Goal: Ask a question

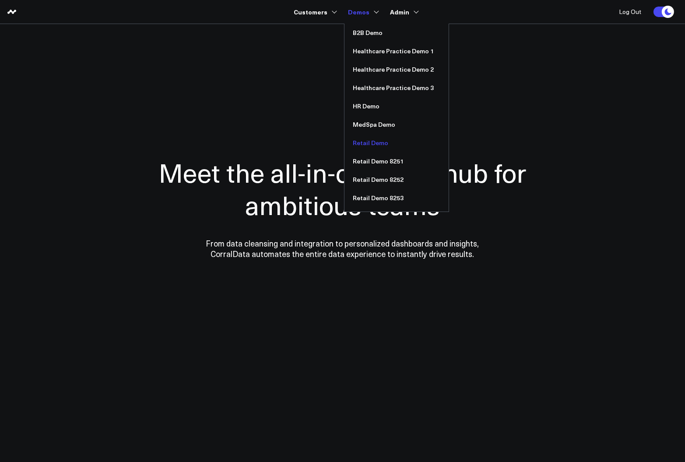
click at [368, 142] on link "Retail Demo" at bounding box center [396, 143] width 104 height 18
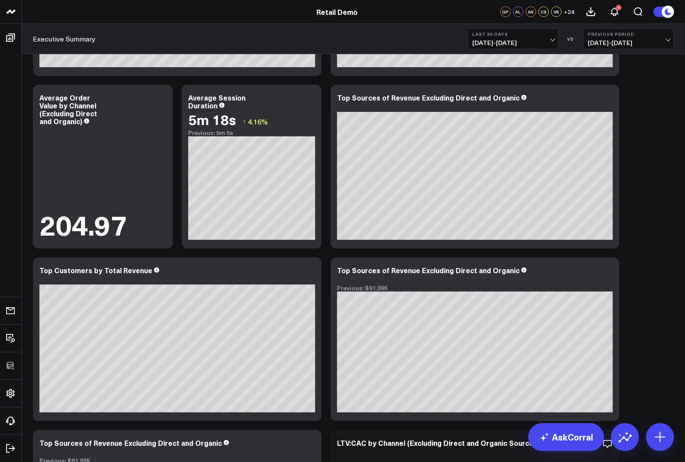
scroll to position [938, 0]
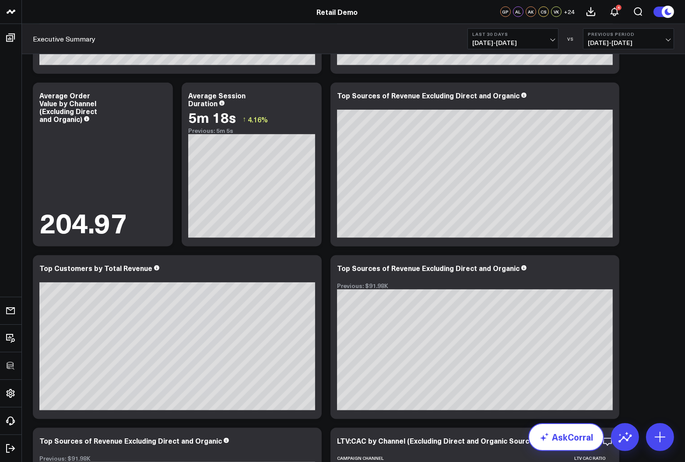
click at [563, 429] on link "AskCorral" at bounding box center [566, 437] width 76 height 28
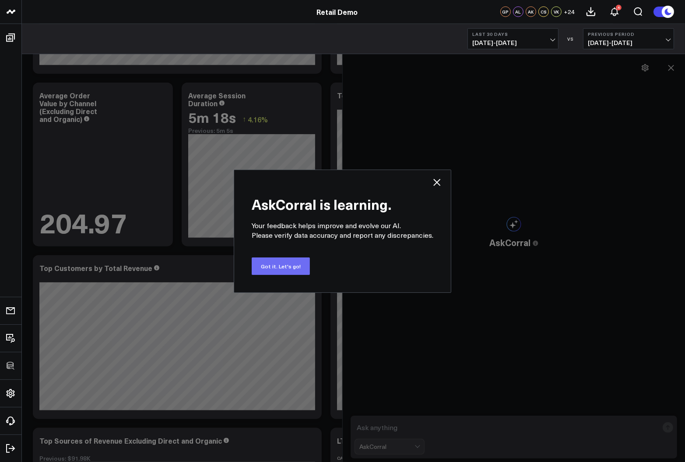
click at [280, 271] on button "Got it. Let's go!" at bounding box center [281, 266] width 58 height 17
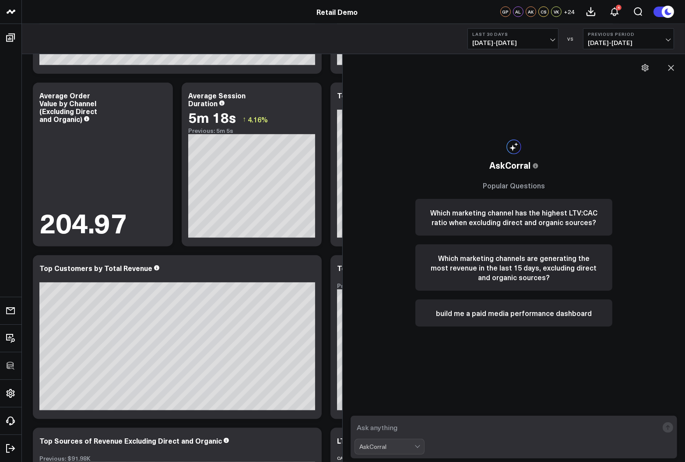
click at [379, 427] on textarea at bounding box center [506, 428] width 304 height 16
type textarea "what are my top sources of revenue over the past 90 days?"
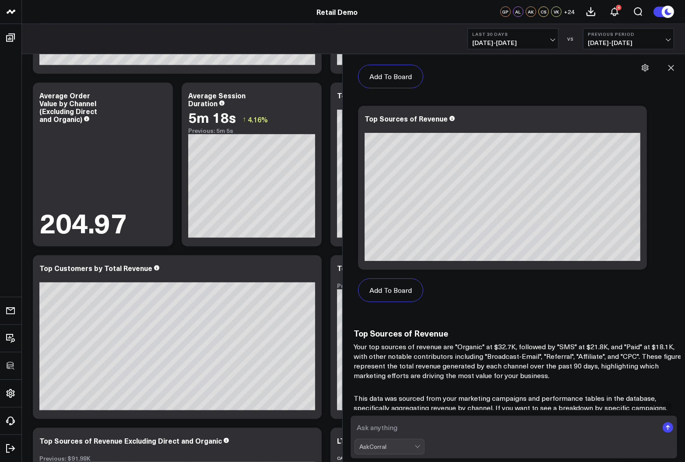
scroll to position [686, 0]
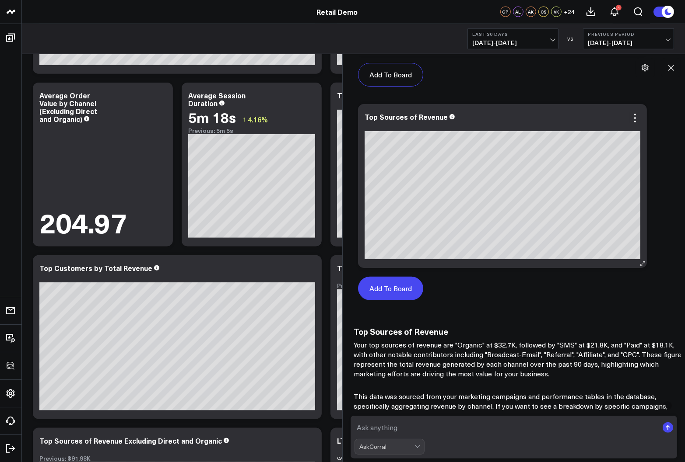
click at [393, 289] on button "Add To Board" at bounding box center [390, 289] width 65 height 24
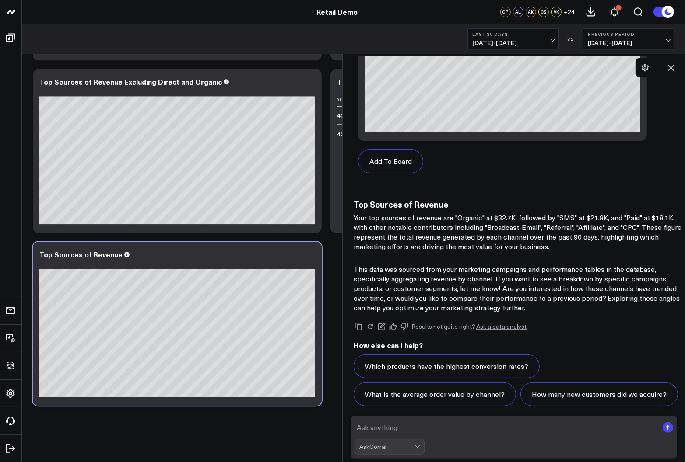
scroll to position [817, 0]
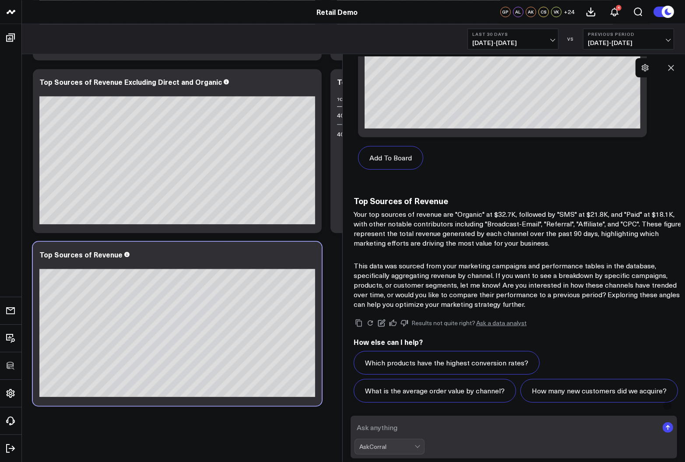
click at [434, 430] on textarea at bounding box center [506, 428] width 304 height 16
type textarea "what is the ltv:cac for these sources?"
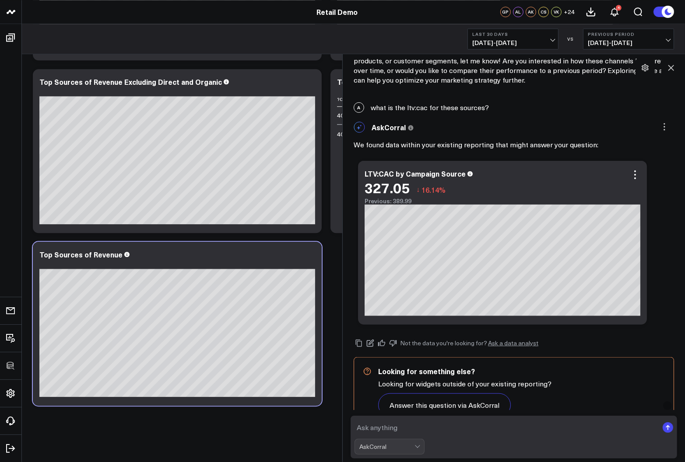
scroll to position [1065, 0]
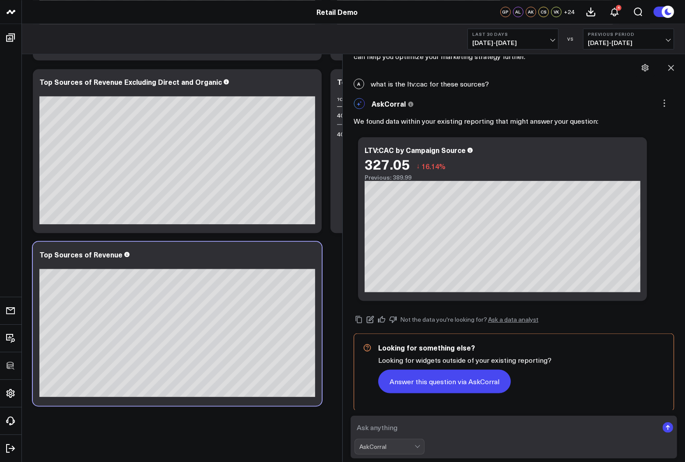
click at [435, 391] on button "Answer this question via AskCorral" at bounding box center [444, 382] width 133 height 24
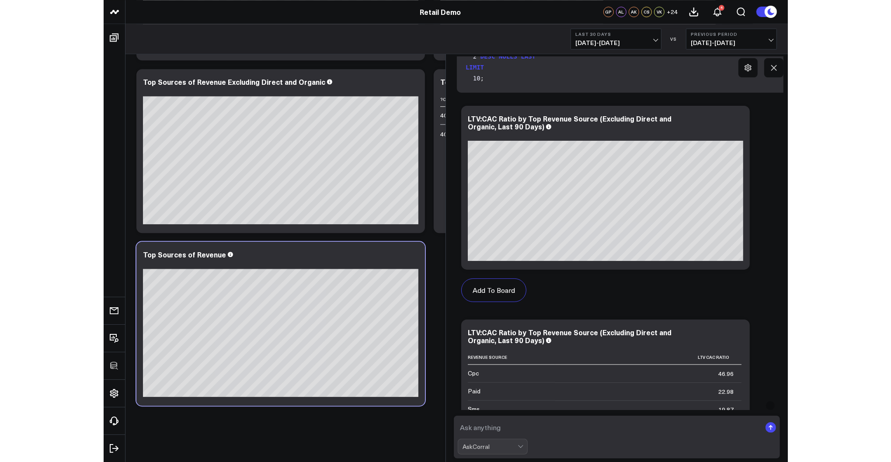
scroll to position [1552, 0]
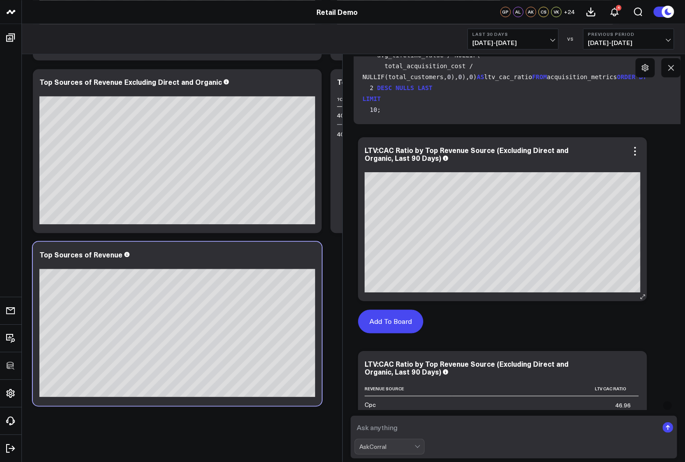
click at [391, 321] on button "Add To Board" at bounding box center [390, 322] width 65 height 24
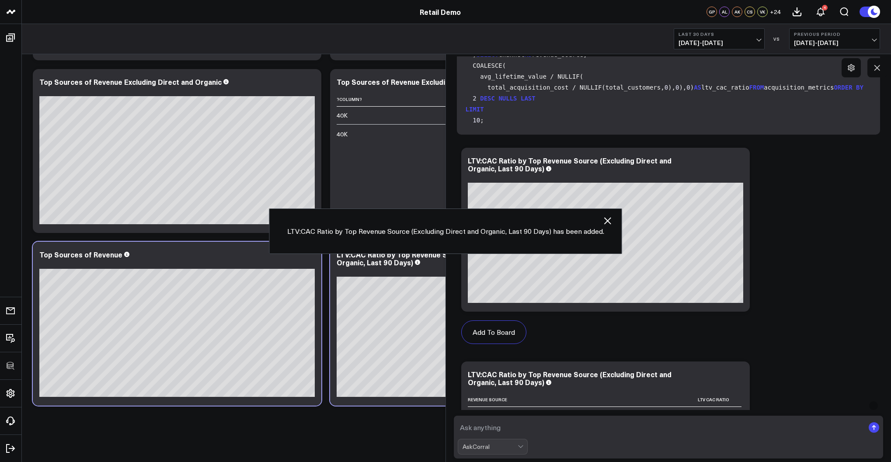
scroll to position [1552, 0]
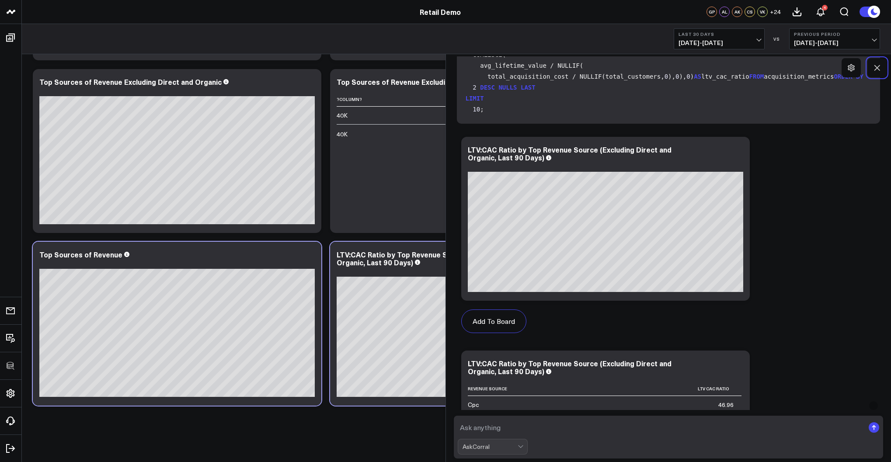
click at [684, 67] on icon at bounding box center [877, 67] width 9 height 9
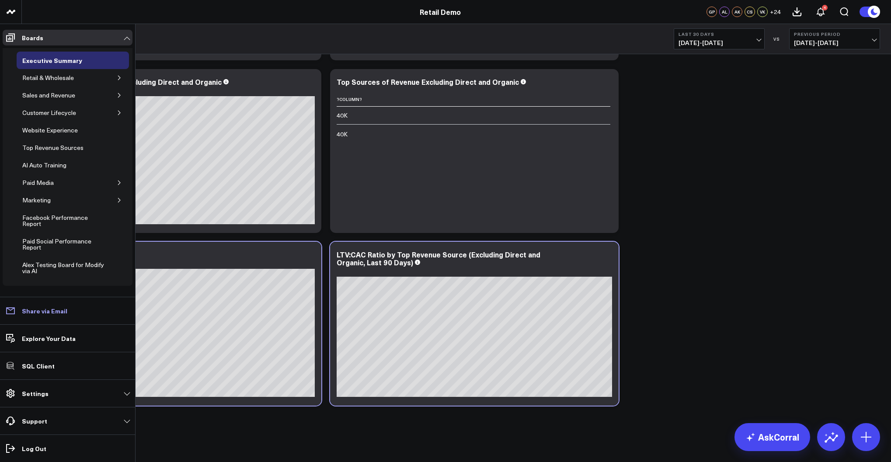
click at [31, 313] on p "Share via Email" at bounding box center [44, 310] width 45 height 7
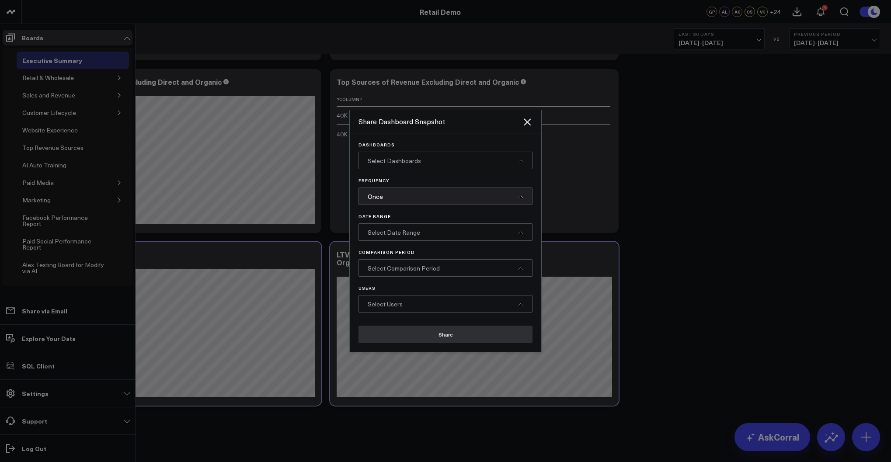
click at [398, 196] on div "Once" at bounding box center [446, 196] width 174 height 17
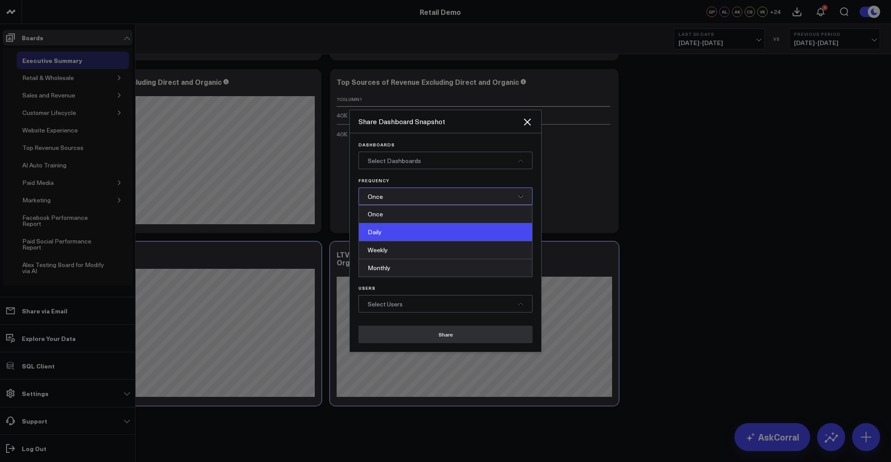
click at [403, 238] on div "Daily" at bounding box center [445, 233] width 173 height 18
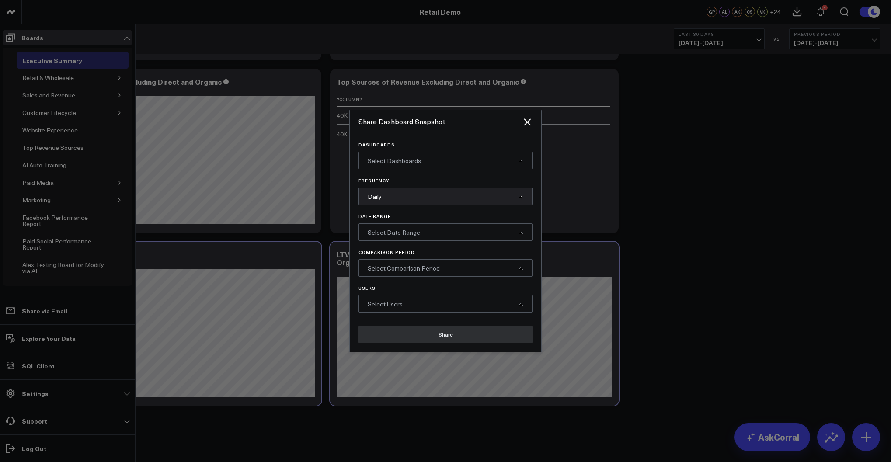
click at [398, 166] on div "Select Dashboards" at bounding box center [446, 160] width 174 height 17
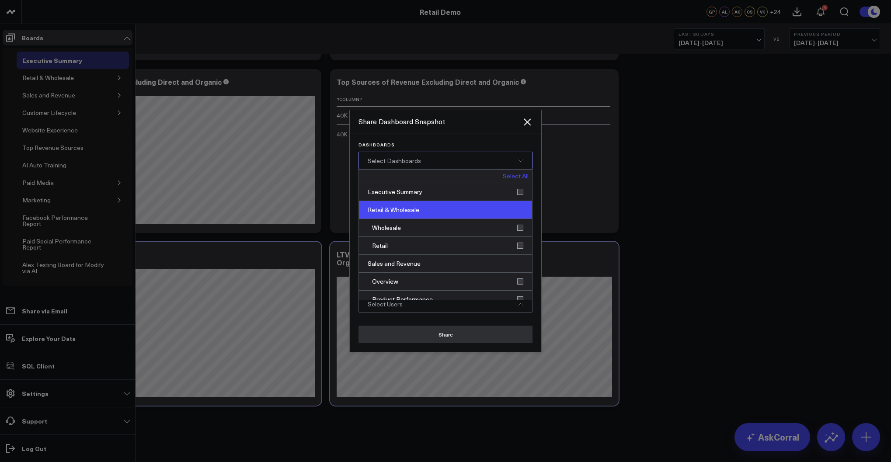
drag, startPoint x: 408, startPoint y: 196, endPoint x: 407, endPoint y: 216, distance: 19.7
click at [408, 196] on div "Executive Summary" at bounding box center [445, 192] width 173 height 18
click at [406, 212] on div "Retail & Wholesale" at bounding box center [445, 210] width 173 height 18
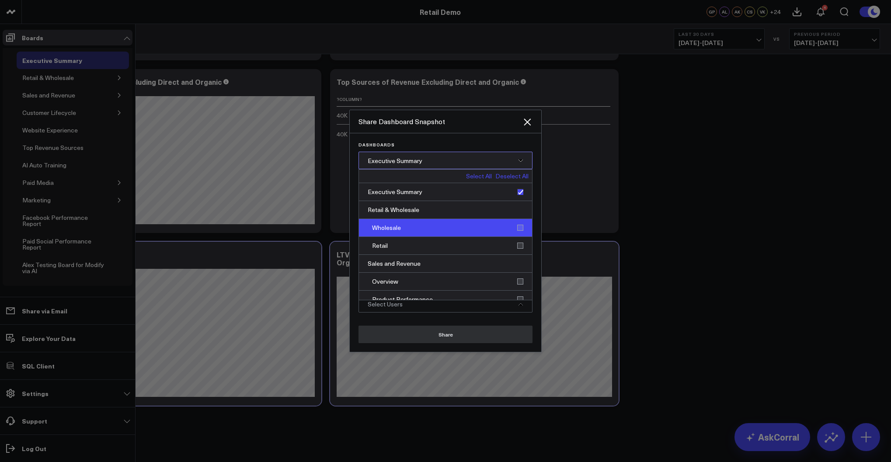
drag, startPoint x: 408, startPoint y: 224, endPoint x: 409, endPoint y: 234, distance: 10.1
click at [408, 224] on div "Wholesale" at bounding box center [445, 228] width 173 height 18
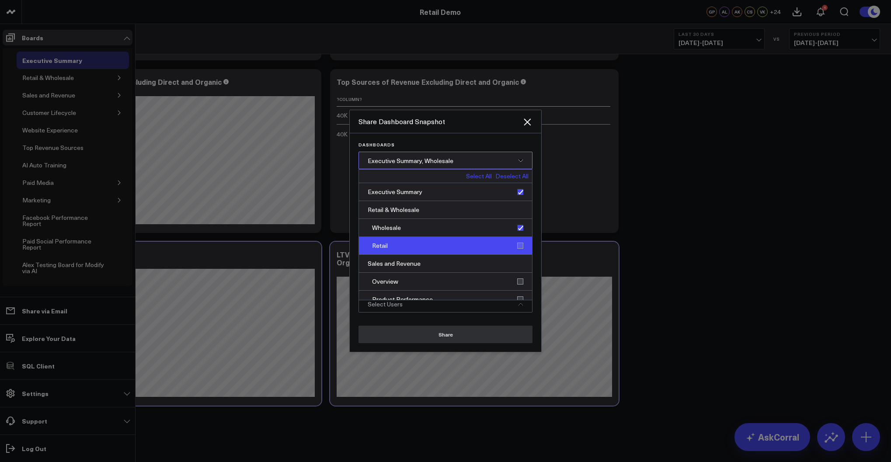
click at [410, 243] on div "Retail" at bounding box center [445, 246] width 173 height 18
click at [528, 125] on icon "Close" at bounding box center [527, 122] width 10 height 10
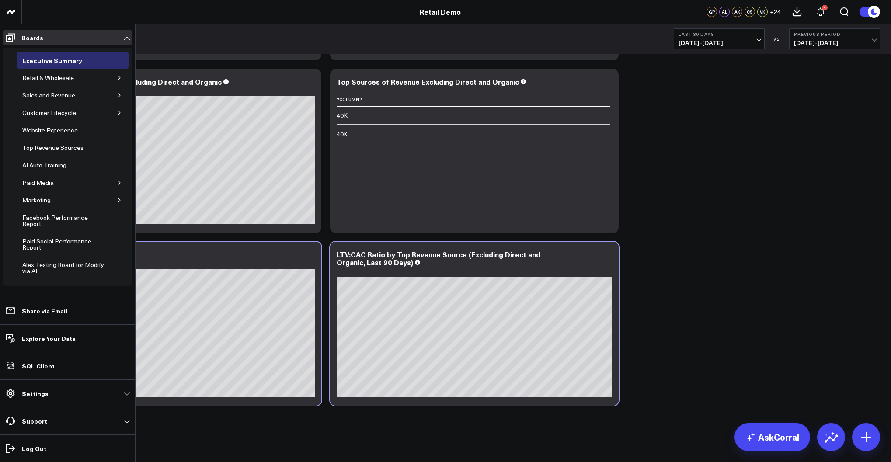
click at [126, 38] on link "Boards" at bounding box center [68, 38] width 130 height 16
click at [43, 181] on div "Paid Media" at bounding box center [38, 183] width 36 height 10
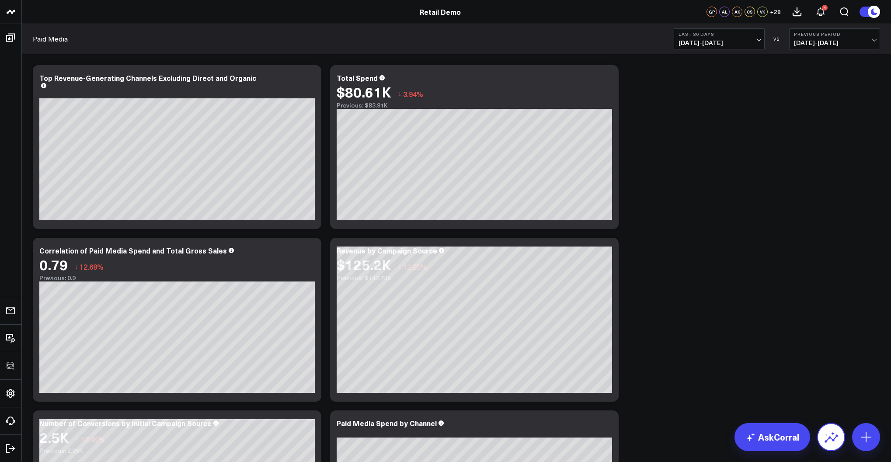
click at [684, 439] on icon at bounding box center [832, 439] width 14 height 8
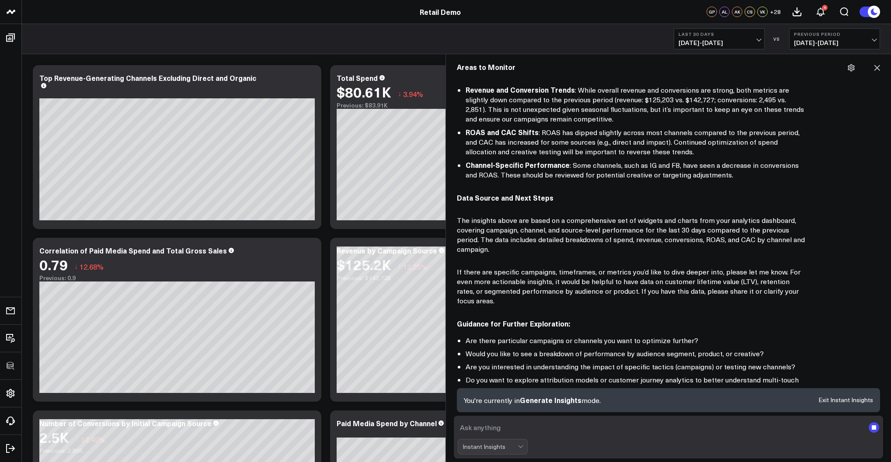
scroll to position [376, 0]
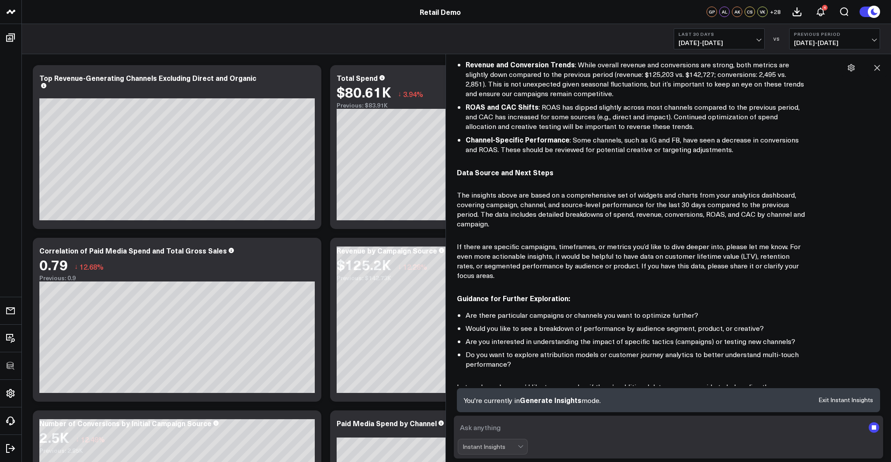
click at [515, 429] on textarea at bounding box center [661, 428] width 407 height 16
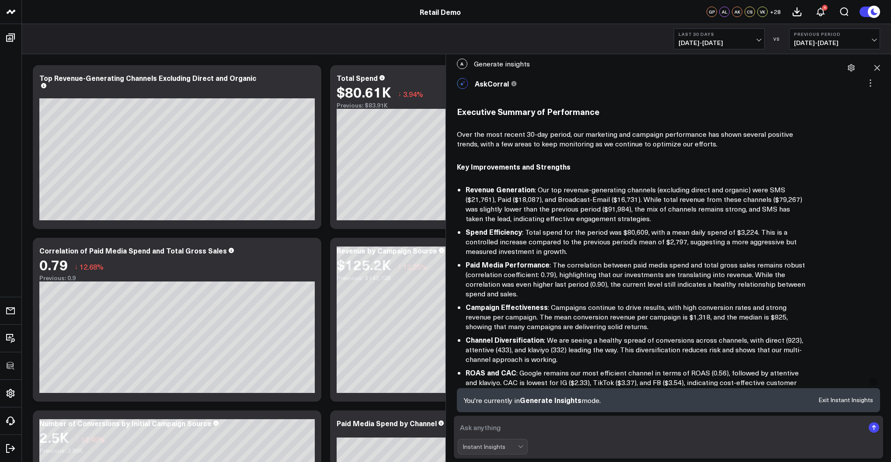
scroll to position [0, 0]
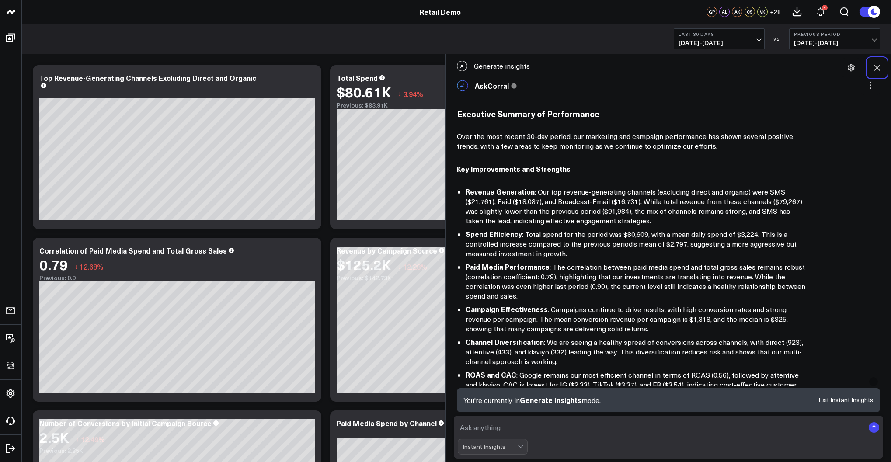
drag, startPoint x: 877, startPoint y: 70, endPoint x: 771, endPoint y: 90, distance: 107.8
click at [684, 70] on icon at bounding box center [877, 67] width 9 height 9
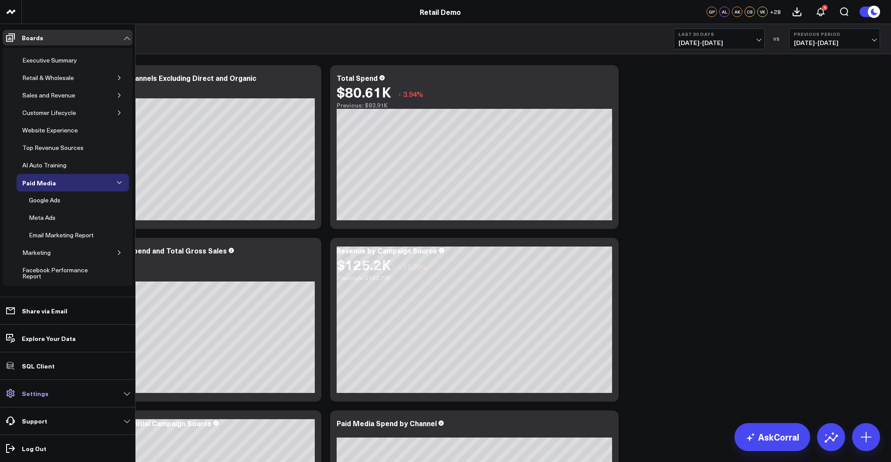
click at [28, 392] on p "Settings" at bounding box center [35, 393] width 27 height 7
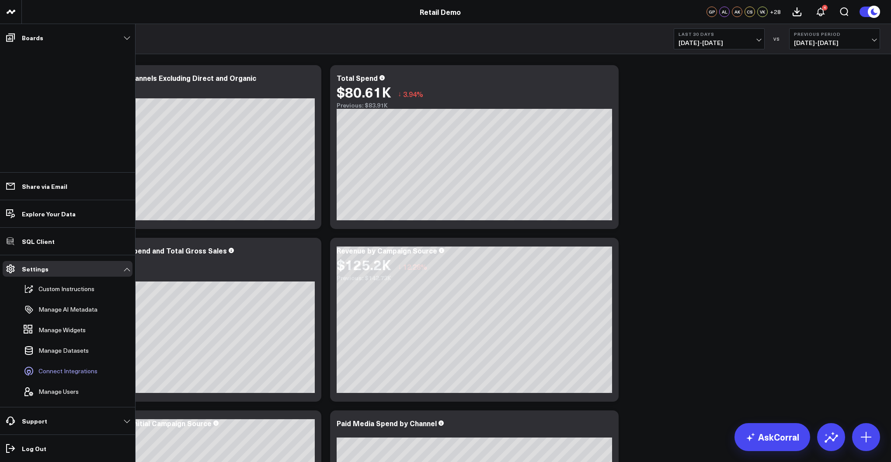
click at [56, 372] on span "Connect Integrations" at bounding box center [67, 371] width 59 height 7
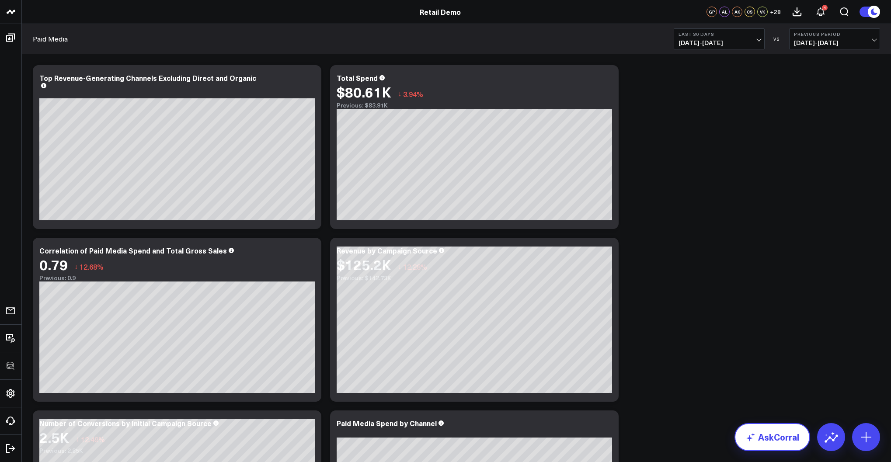
click at [684, 434] on link "AskCorral" at bounding box center [773, 437] width 76 height 28
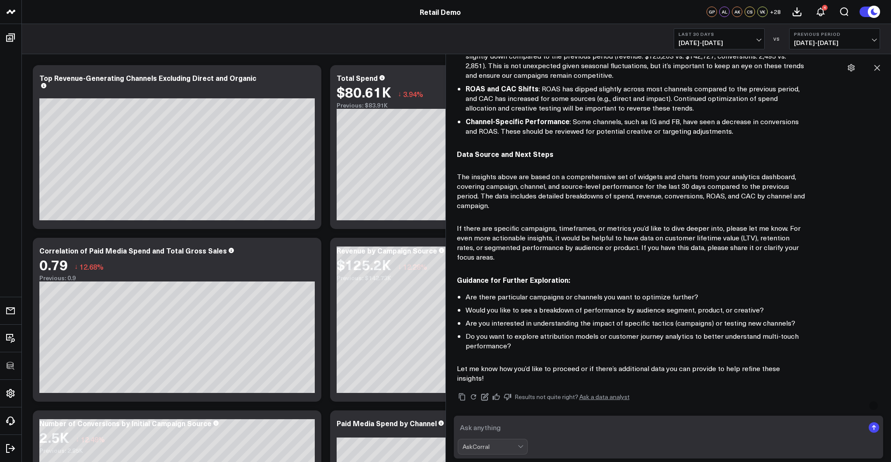
scroll to position [403, 0]
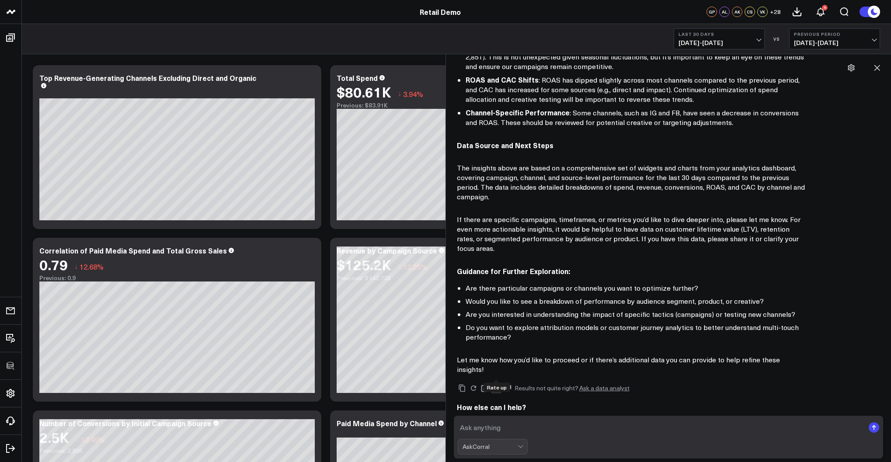
click at [498, 384] on icon at bounding box center [497, 388] width 8 height 8
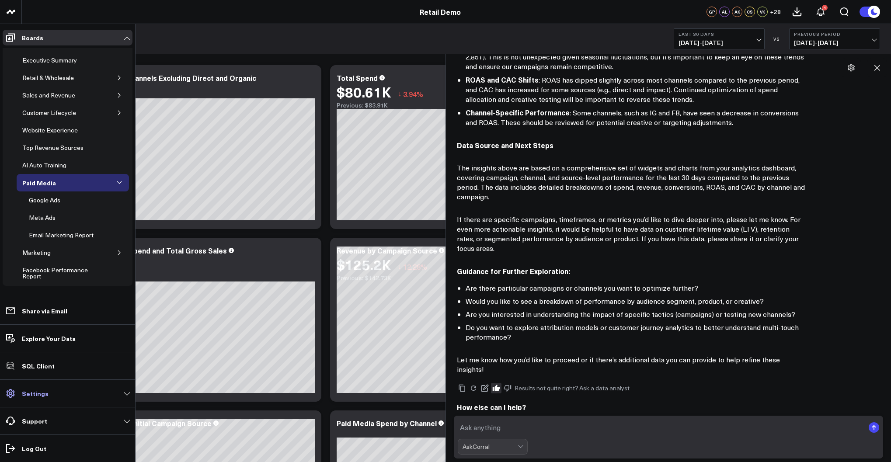
click at [44, 392] on p "Settings" at bounding box center [35, 393] width 27 height 7
click at [38, 396] on p "Settings" at bounding box center [35, 393] width 27 height 7
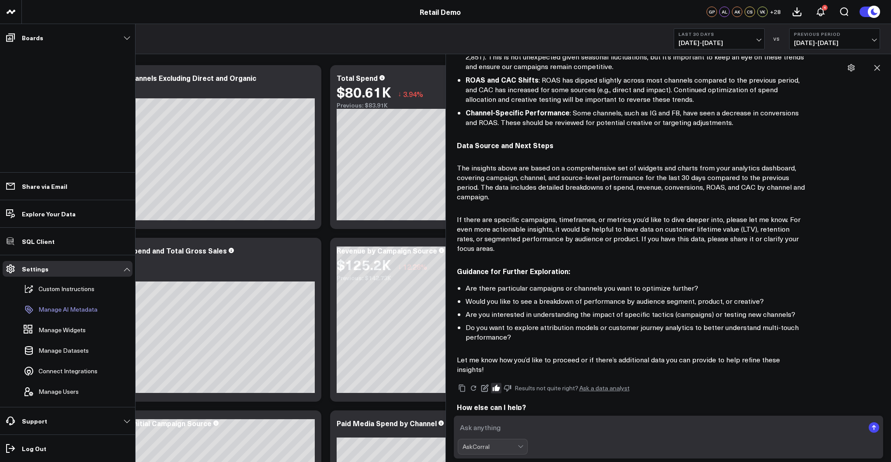
click at [58, 309] on p "Manage AI Metadata" at bounding box center [67, 309] width 59 height 7
